Goal: Task Accomplishment & Management: Use online tool/utility

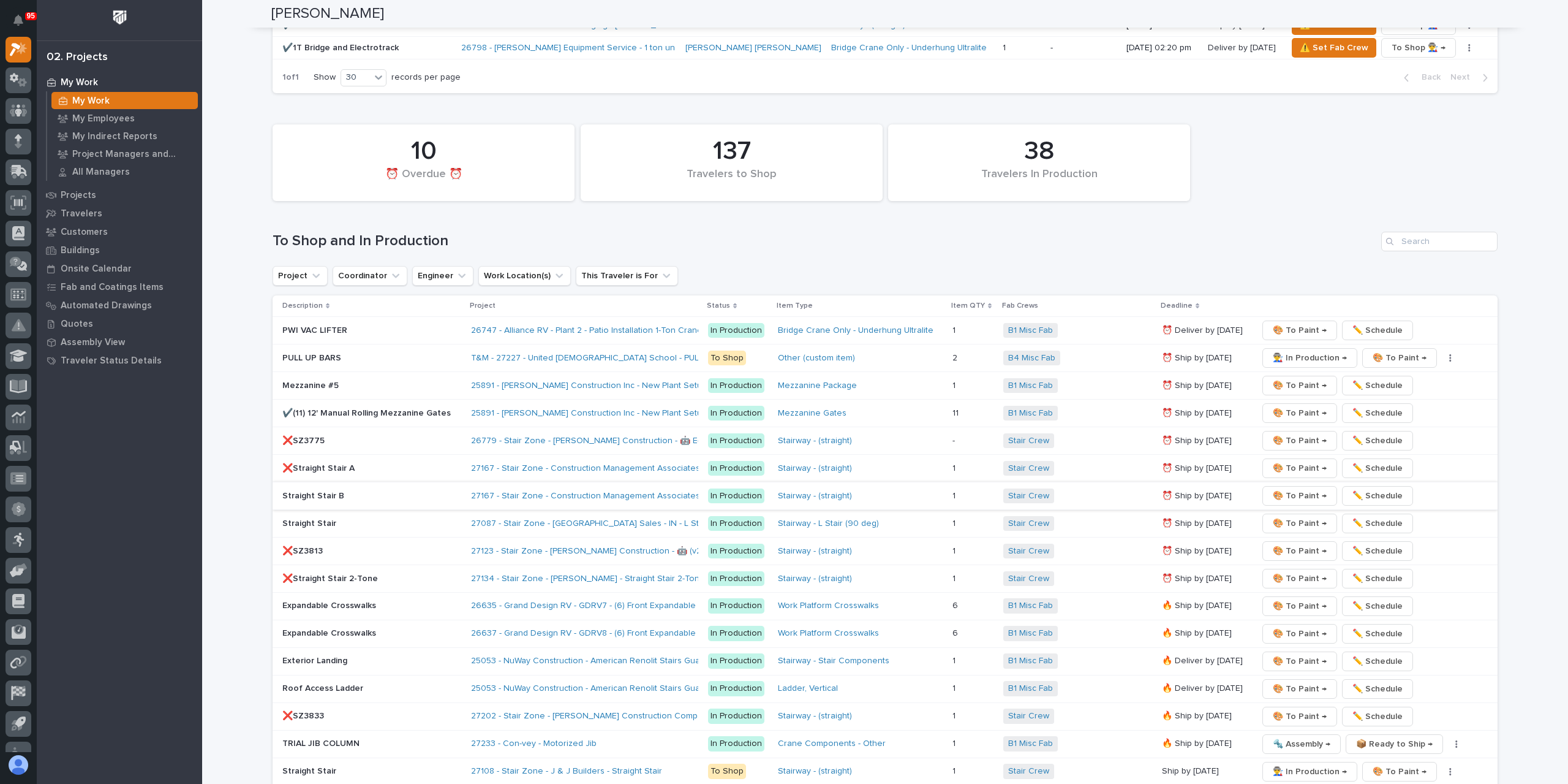
scroll to position [1532, 0]
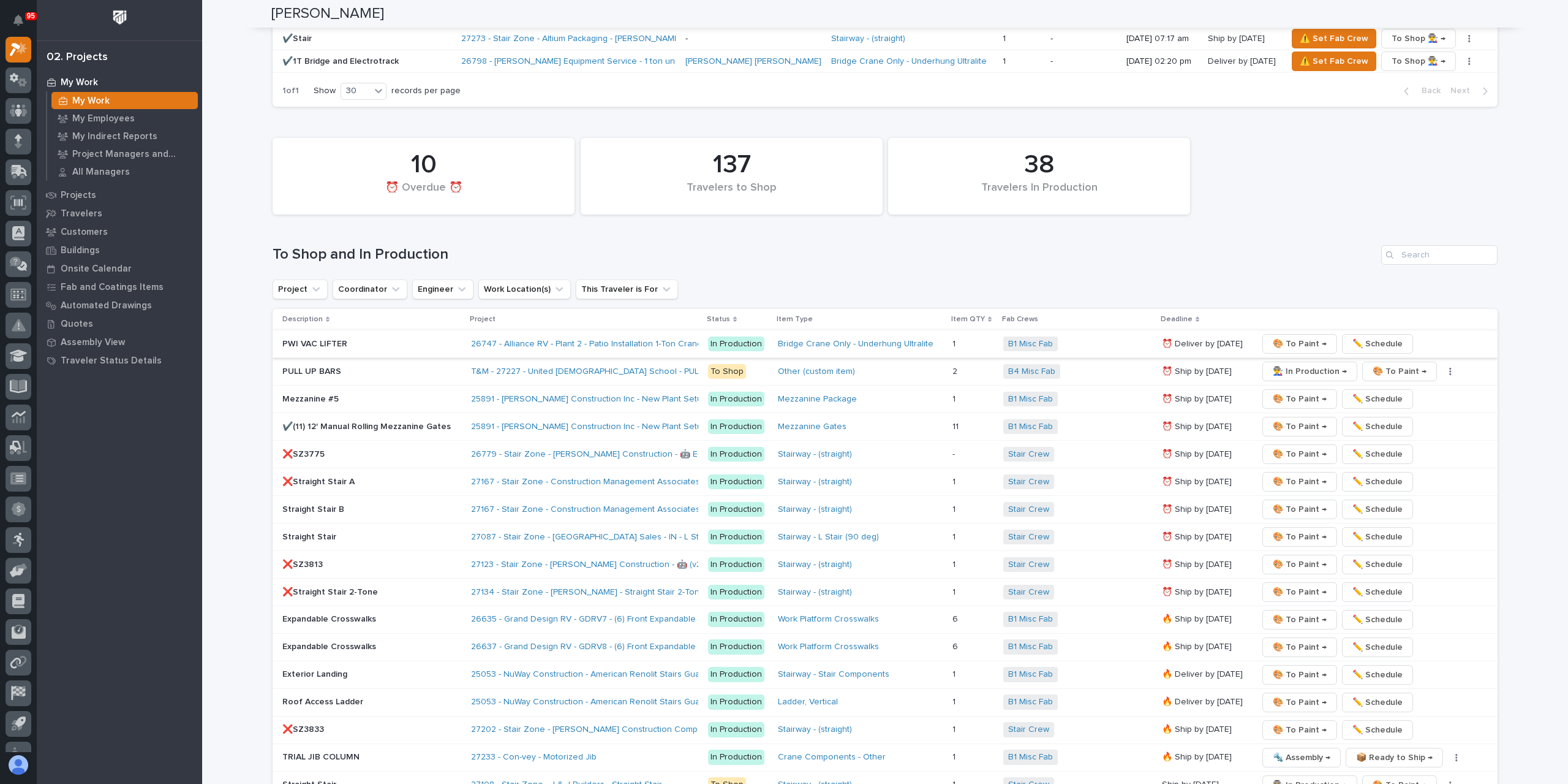
click at [1291, 299] on div "Project Coordinator Engineer Work Location(s) This Traveler is For" at bounding box center [885, 289] width 1225 height 20
click at [1294, 337] on span "🎨 To Paint →" at bounding box center [1300, 344] width 54 height 15
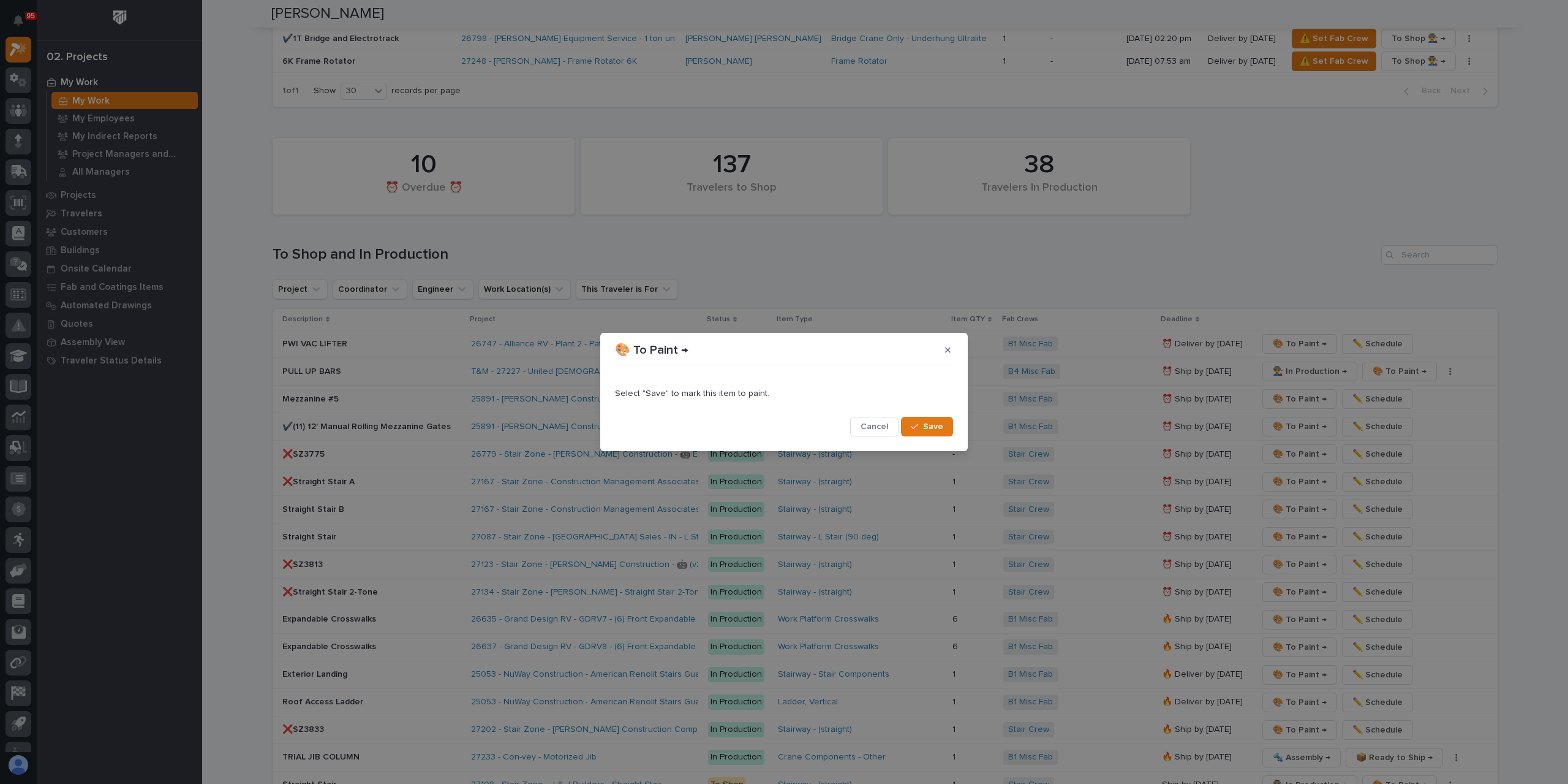
click at [923, 417] on button "Save" at bounding box center [927, 426] width 52 height 20
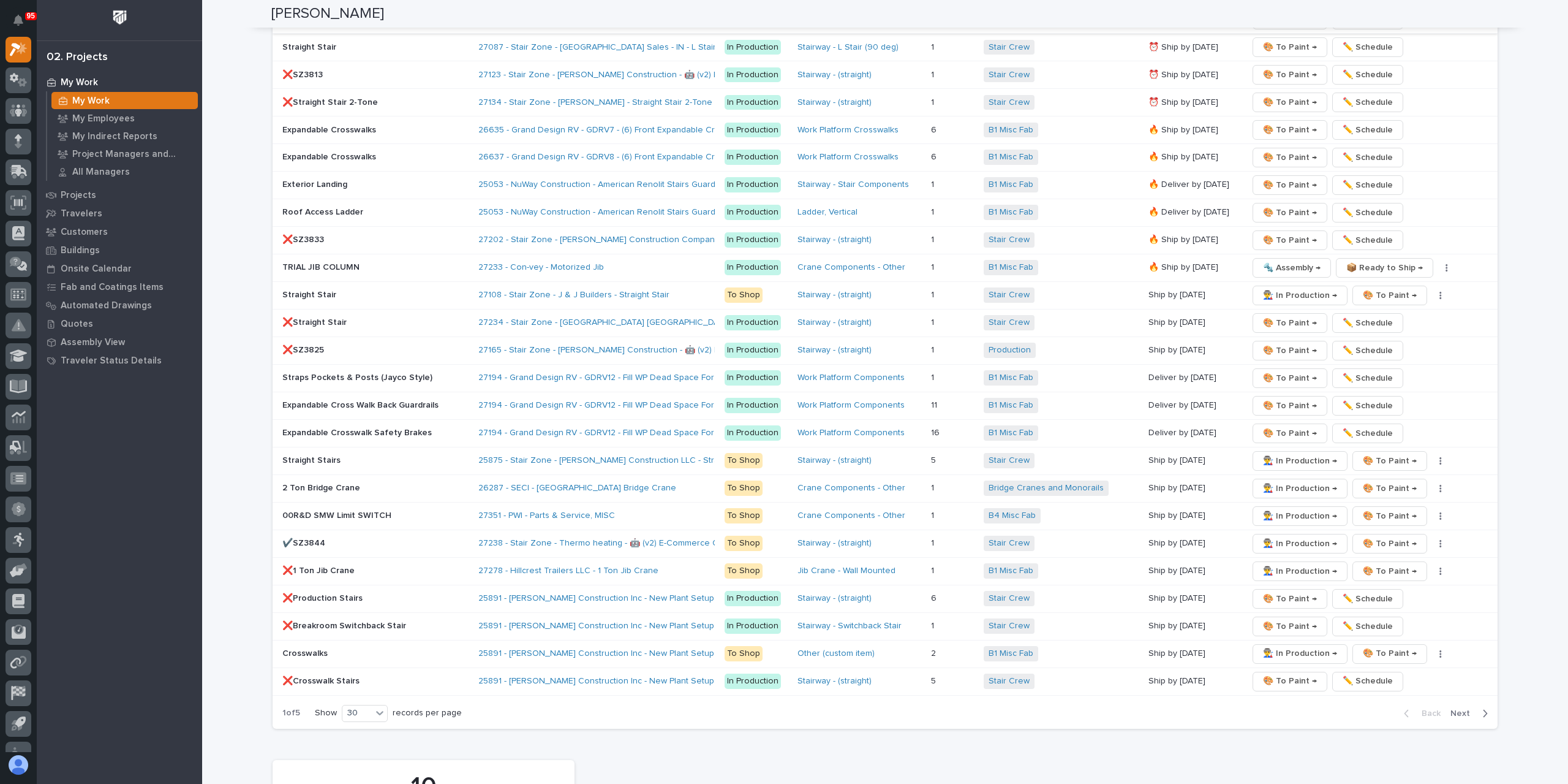
scroll to position [2022, 0]
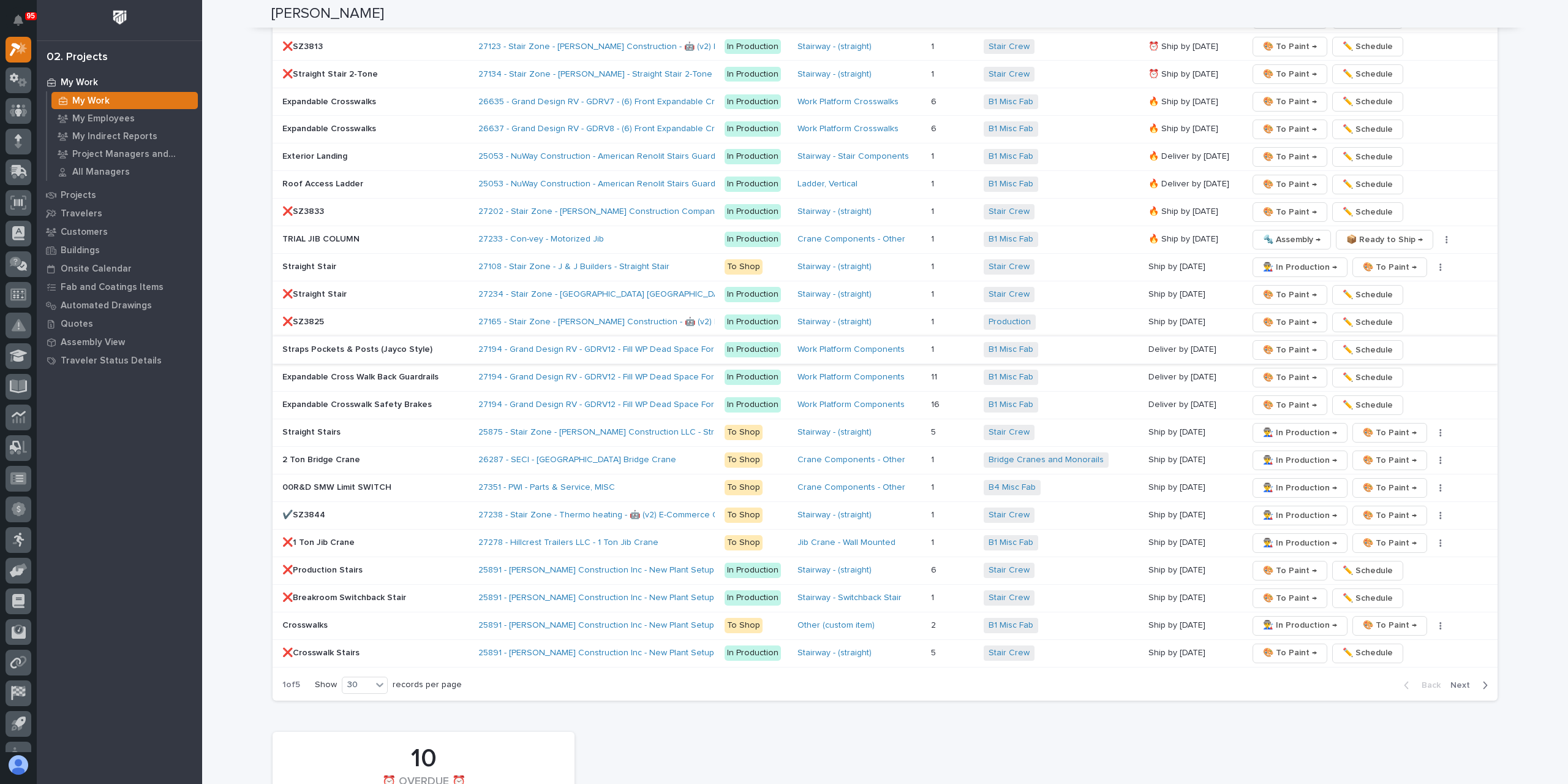
click at [1268, 342] on span "🎨 To Paint →" at bounding box center [1290, 349] width 54 height 15
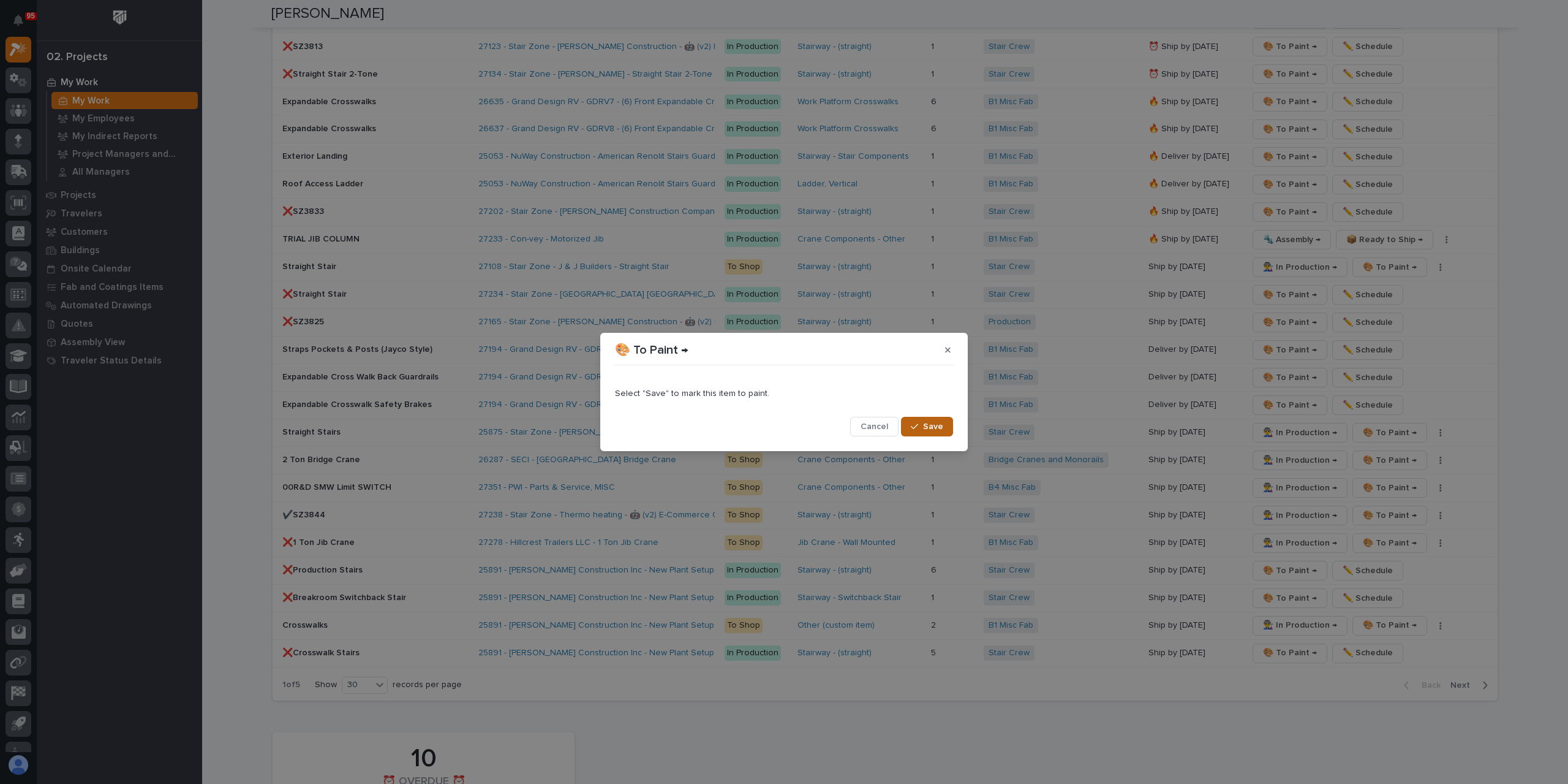
click at [933, 424] on span "Save" at bounding box center [933, 426] width 20 height 11
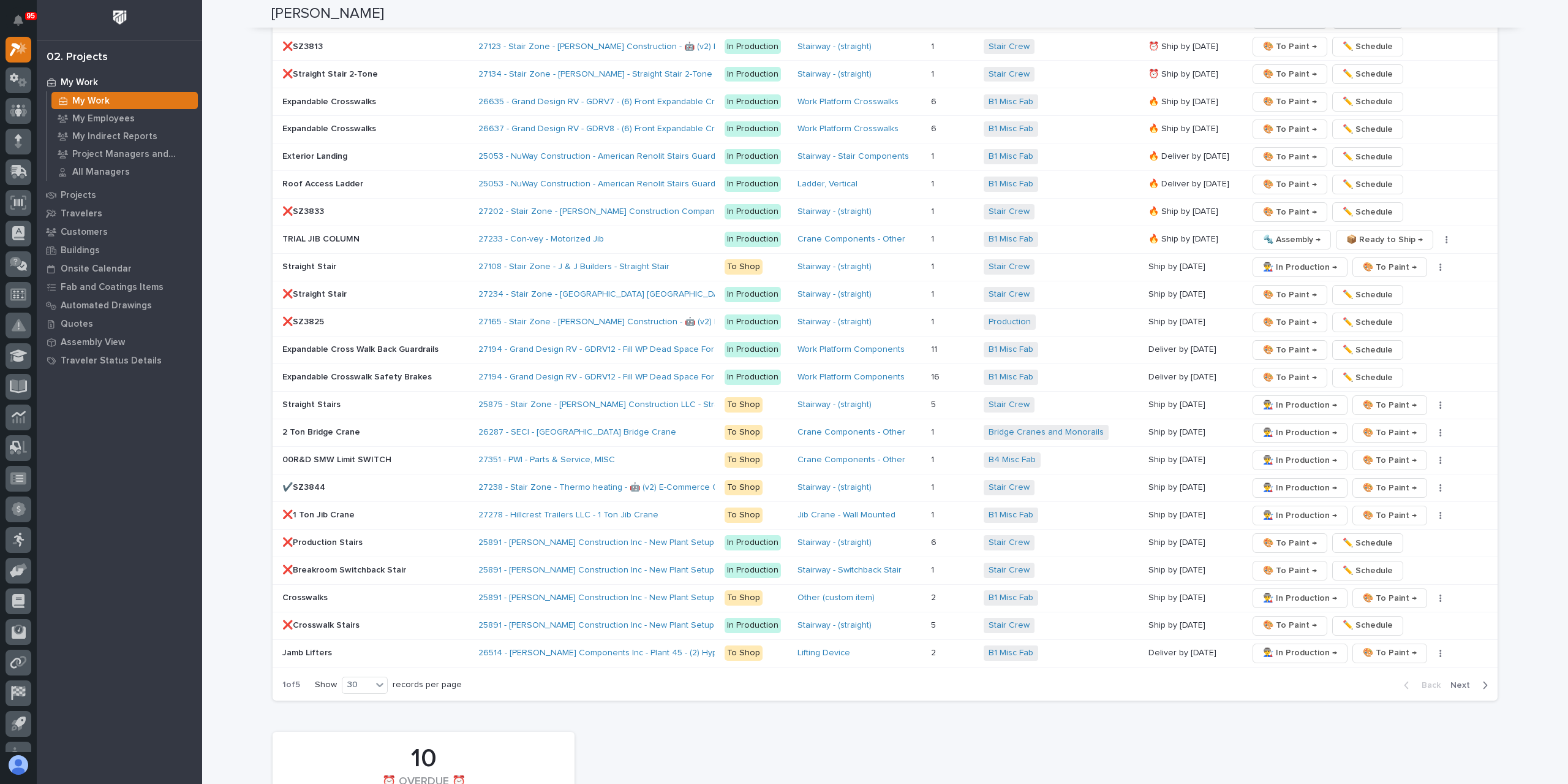
scroll to position [2039, 0]
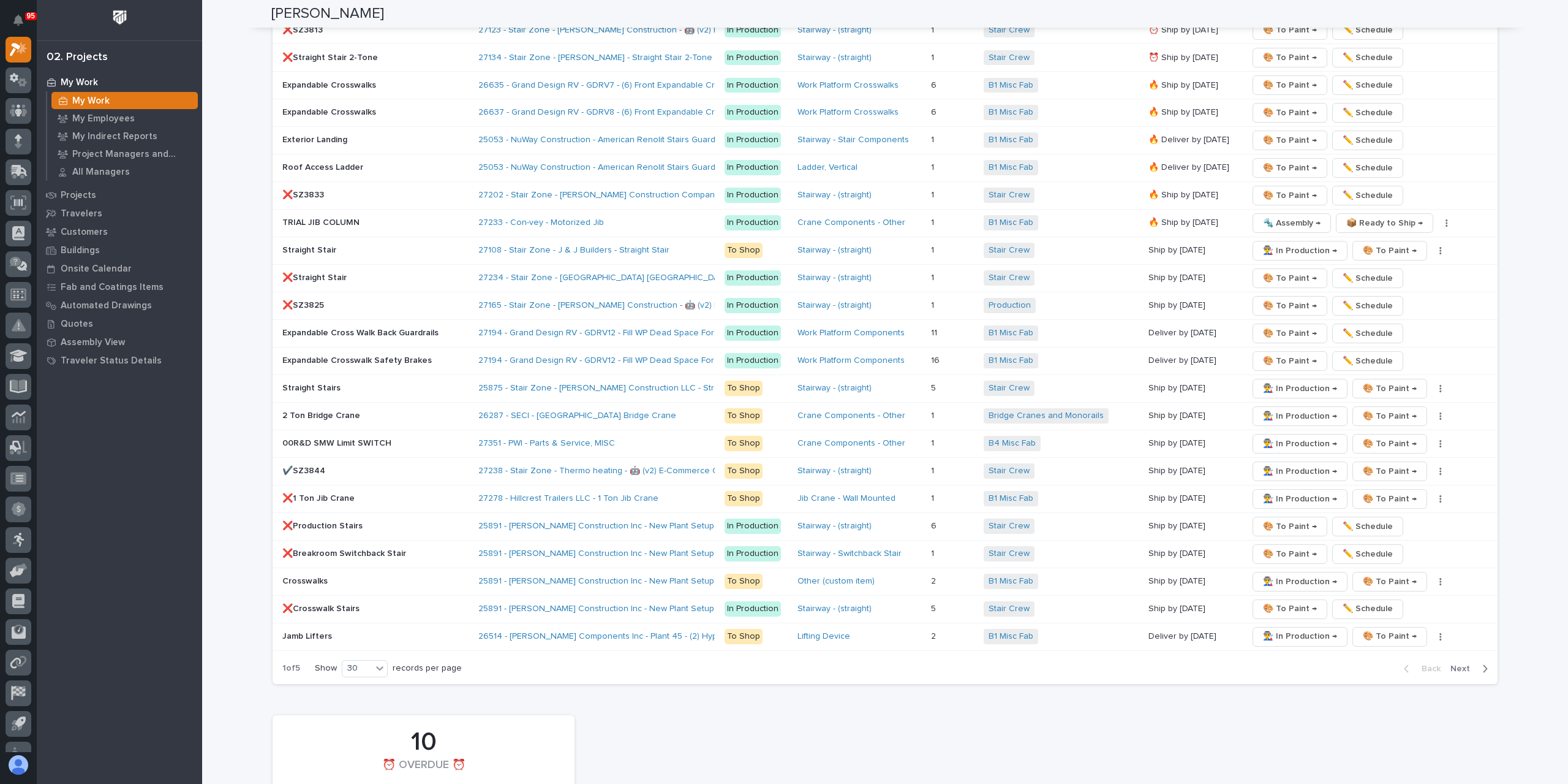
click at [1454, 663] on span "Next" at bounding box center [1464, 668] width 27 height 11
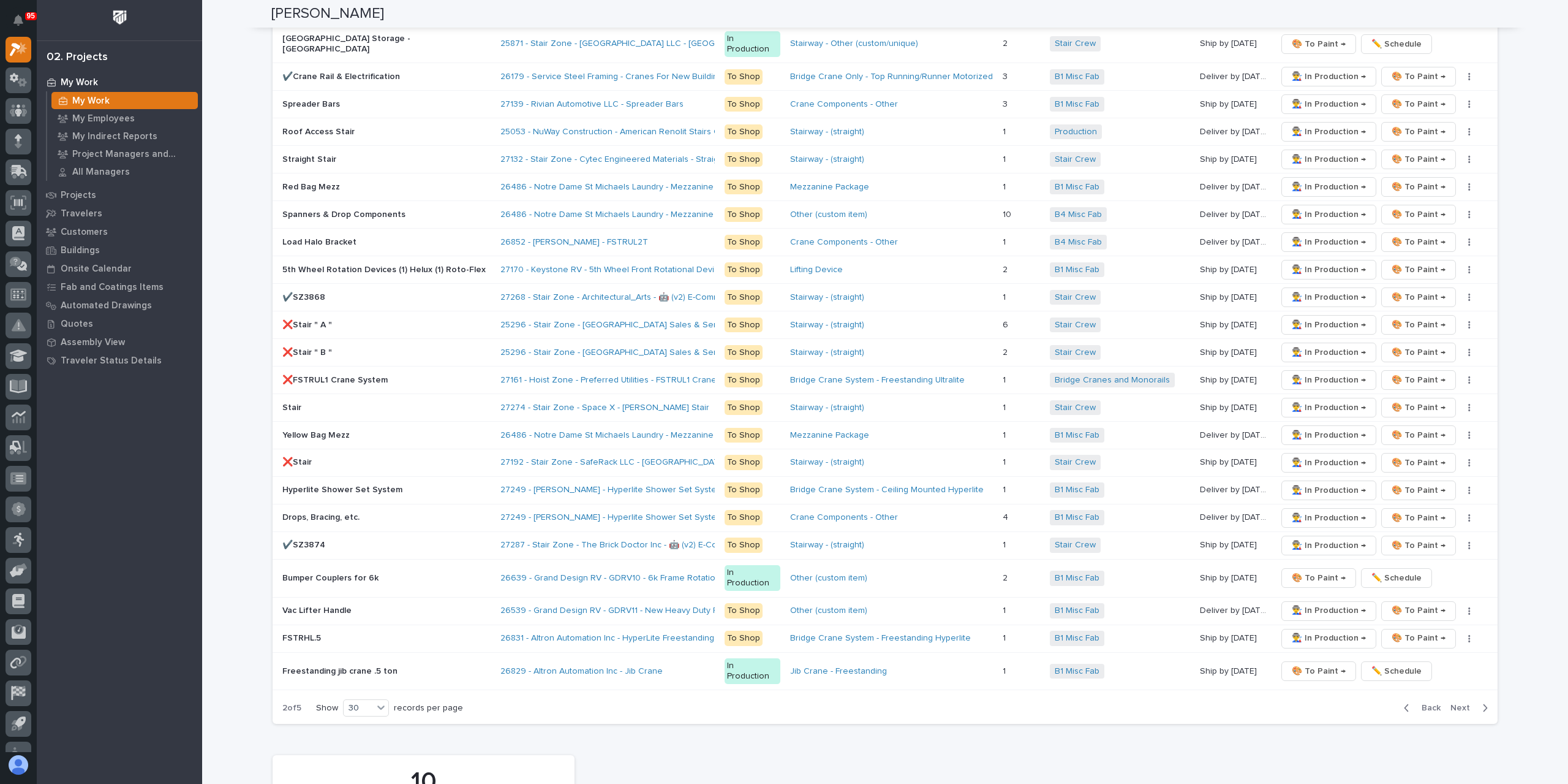
scroll to position [1977, 0]
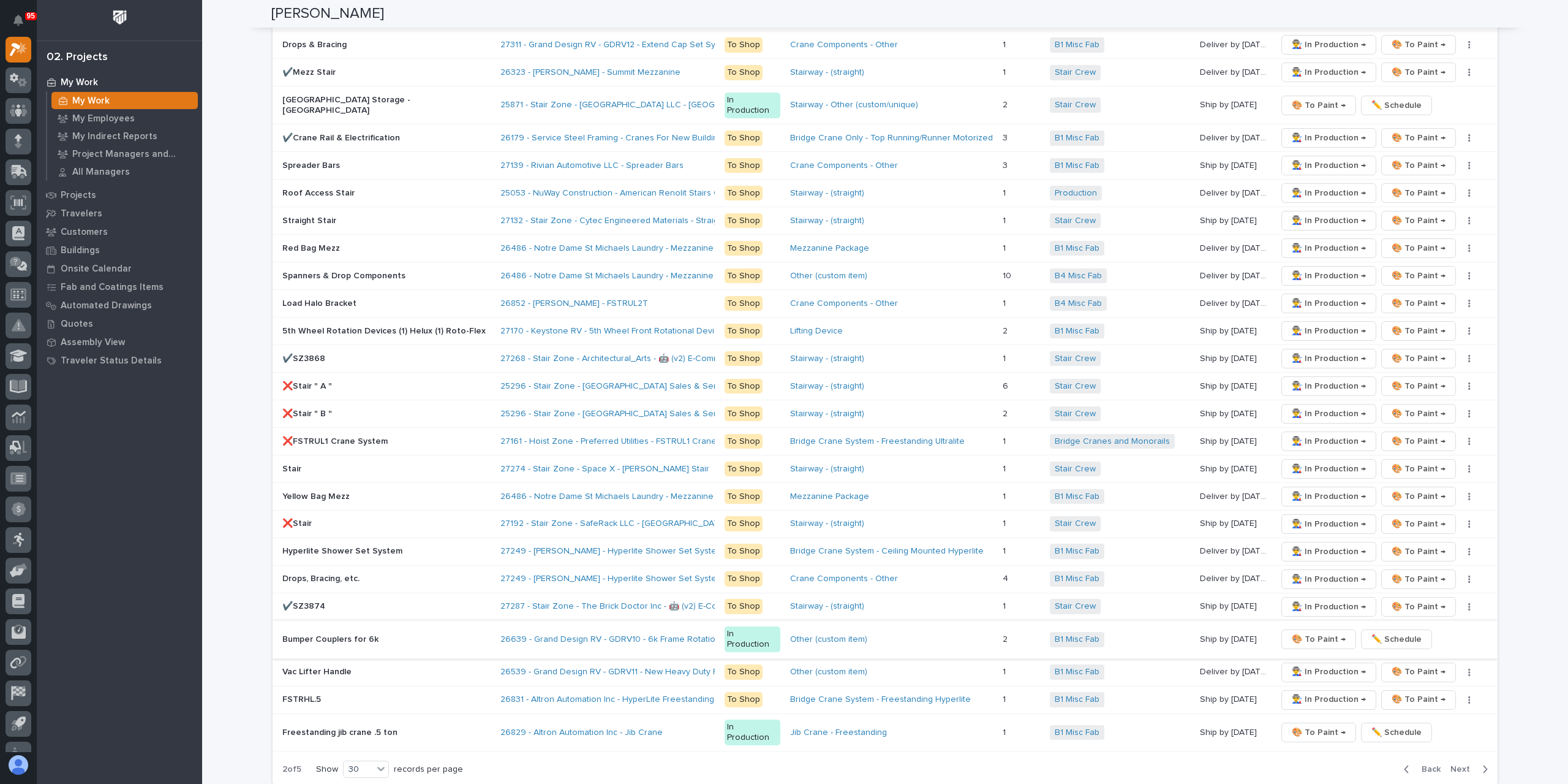
click at [1300, 632] on span "🎨 To Paint →" at bounding box center [1319, 639] width 54 height 15
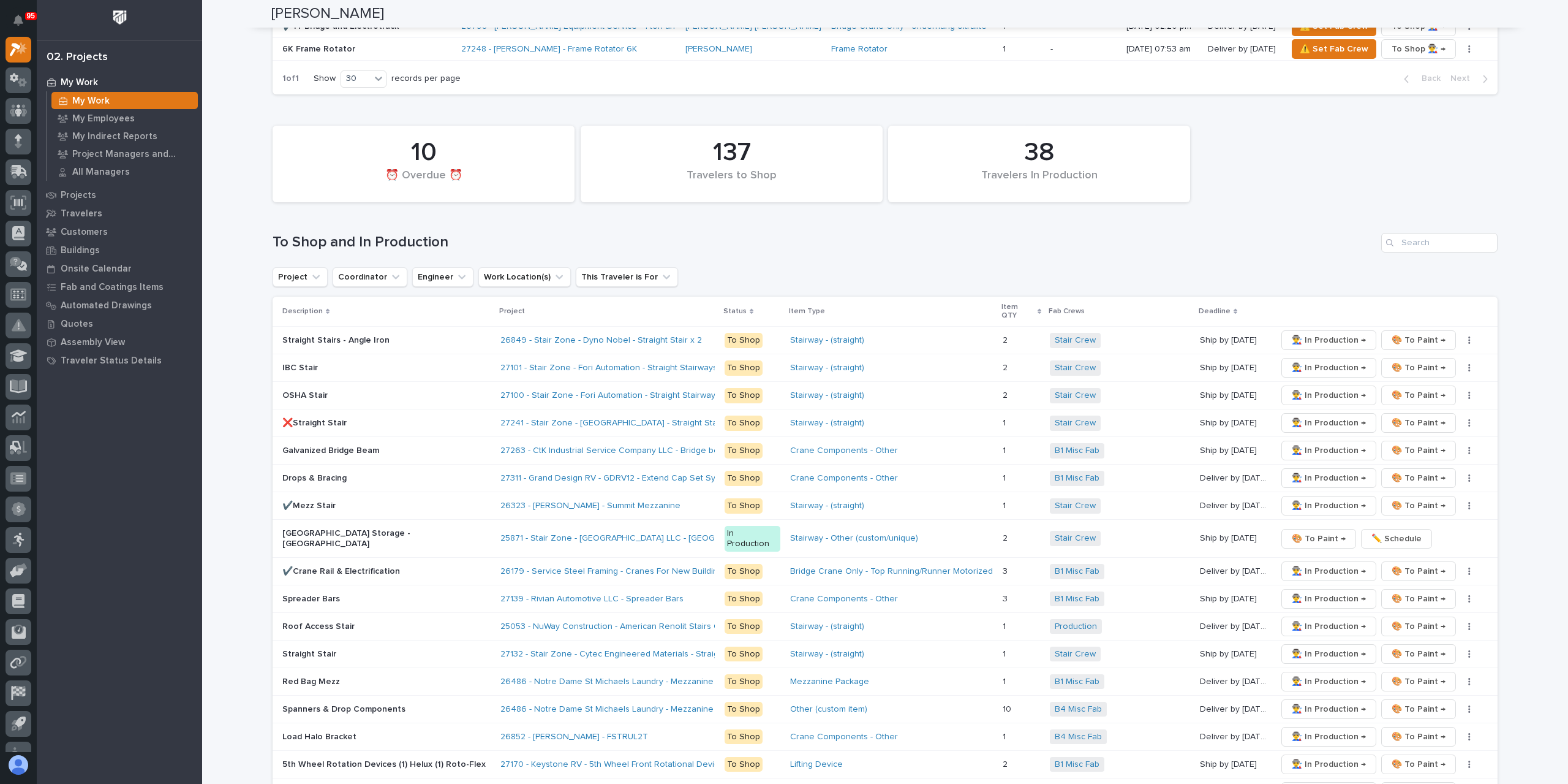
scroll to position [1504, 0]
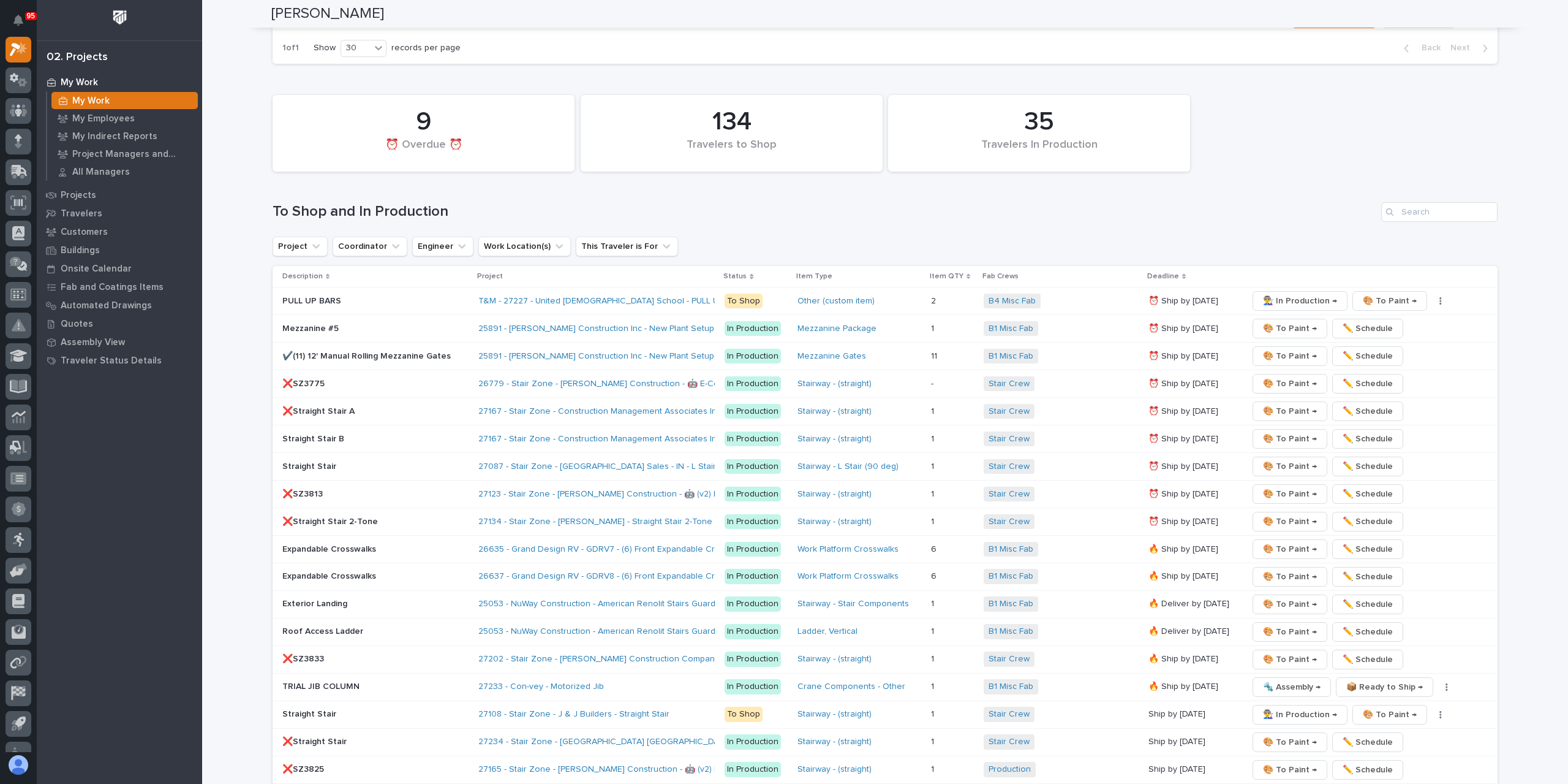
scroll to position [1471, 0]
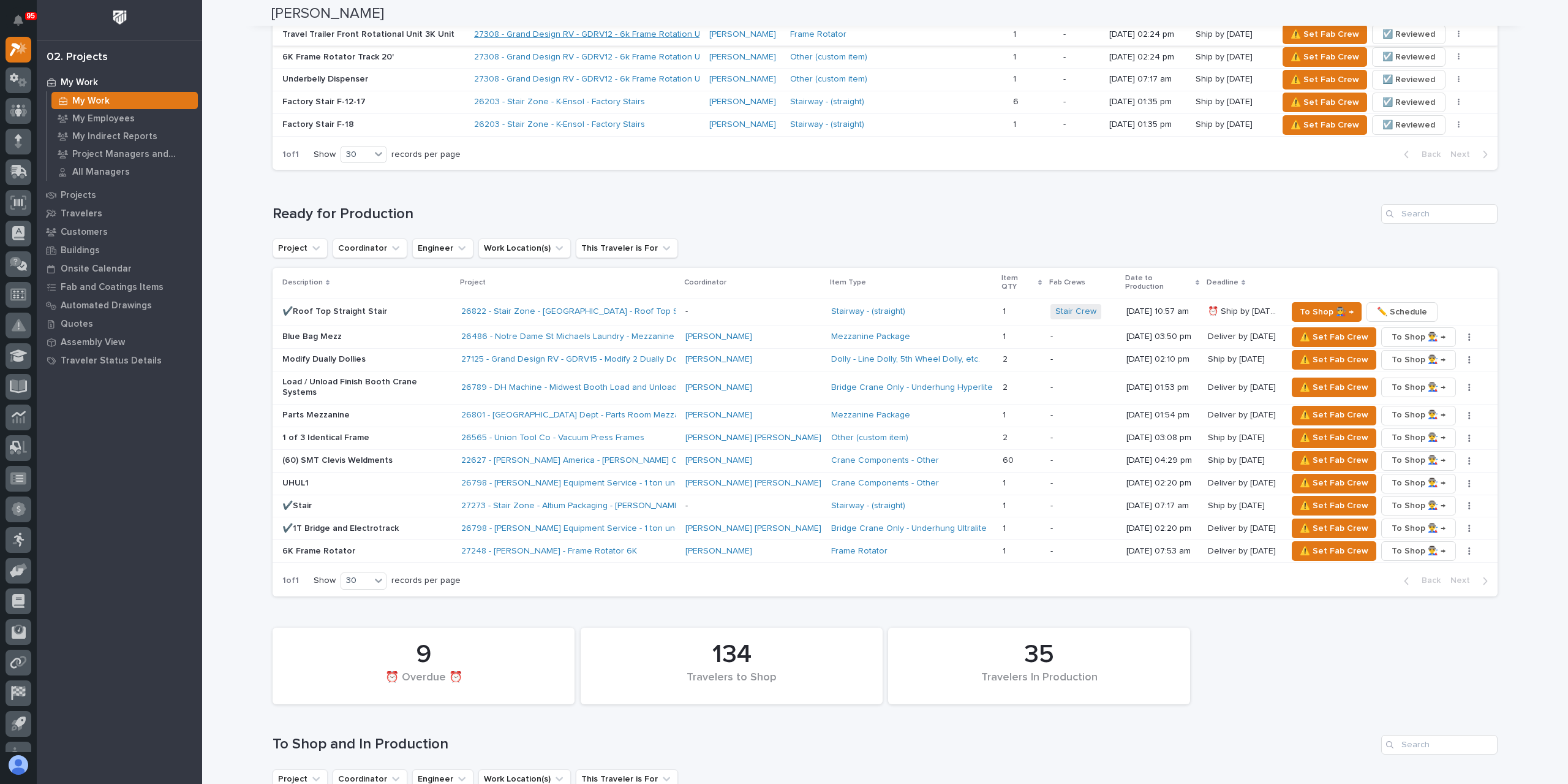
scroll to position [1348, 0]
